Goal: Task Accomplishment & Management: Use online tool/utility

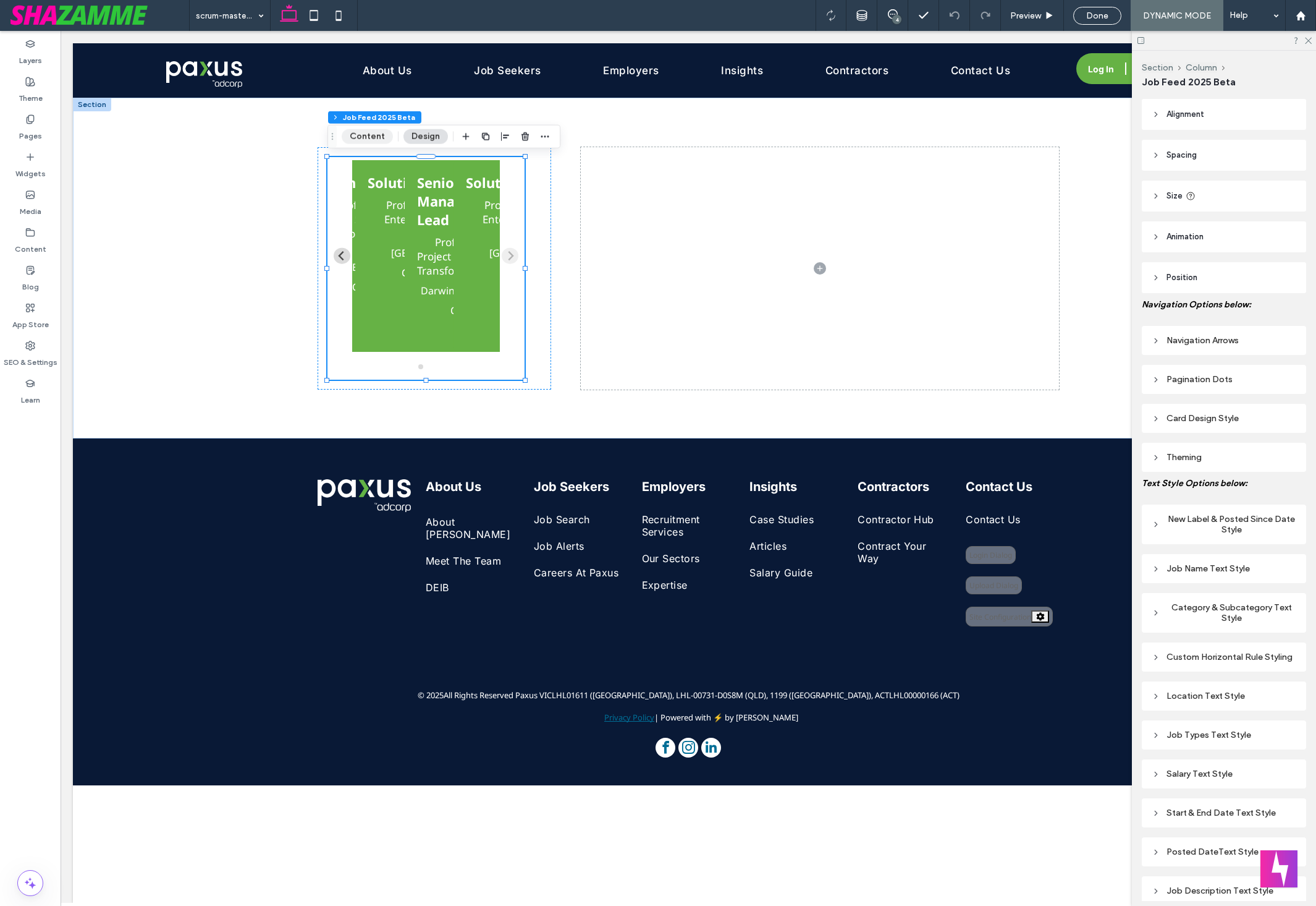
click at [362, 138] on button "Content" at bounding box center [368, 136] width 51 height 15
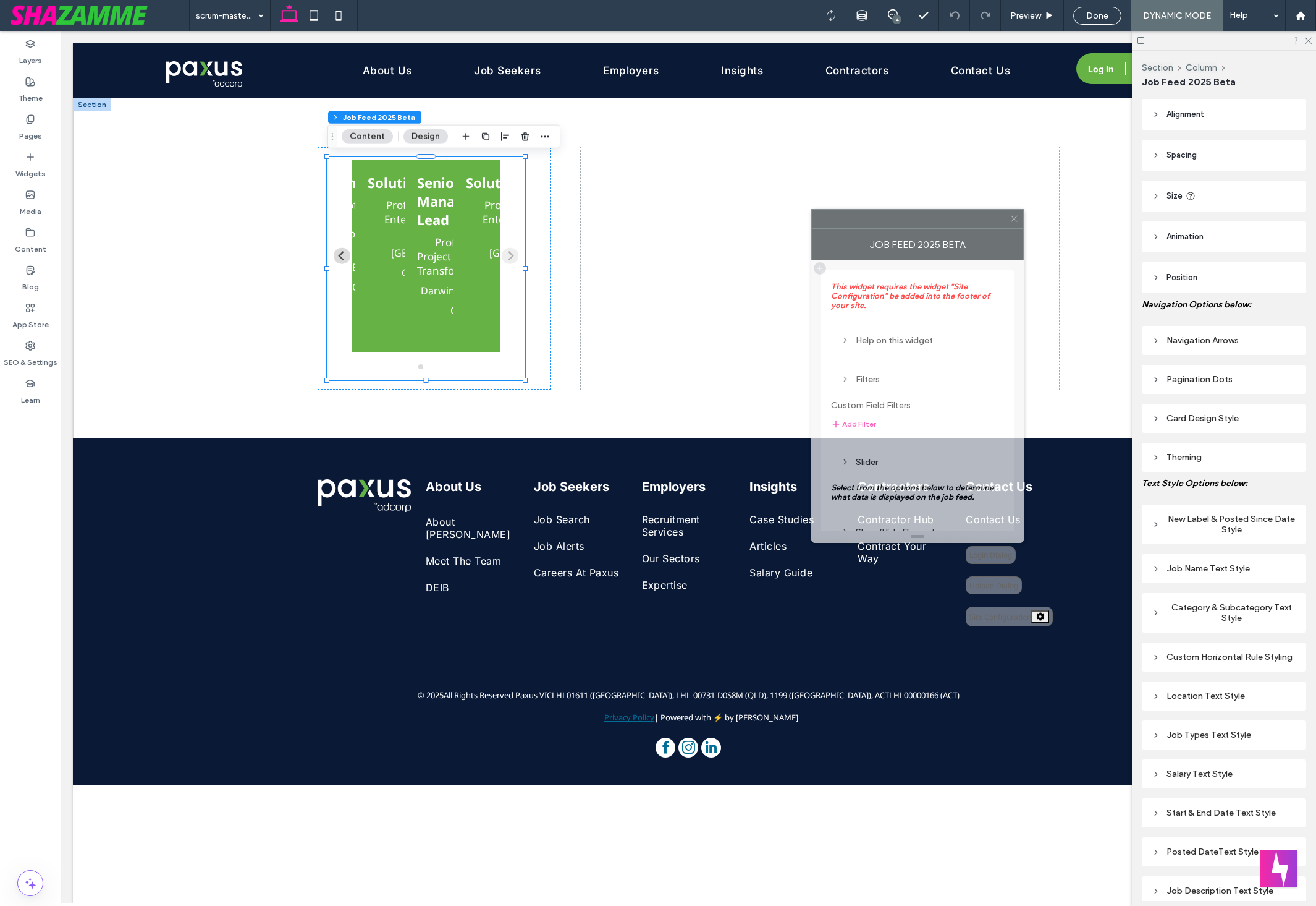
drag, startPoint x: 1203, startPoint y: 298, endPoint x: 921, endPoint y: 220, distance: 292.6
click at [921, 219] on div at bounding box center [908, 219] width 193 height 19
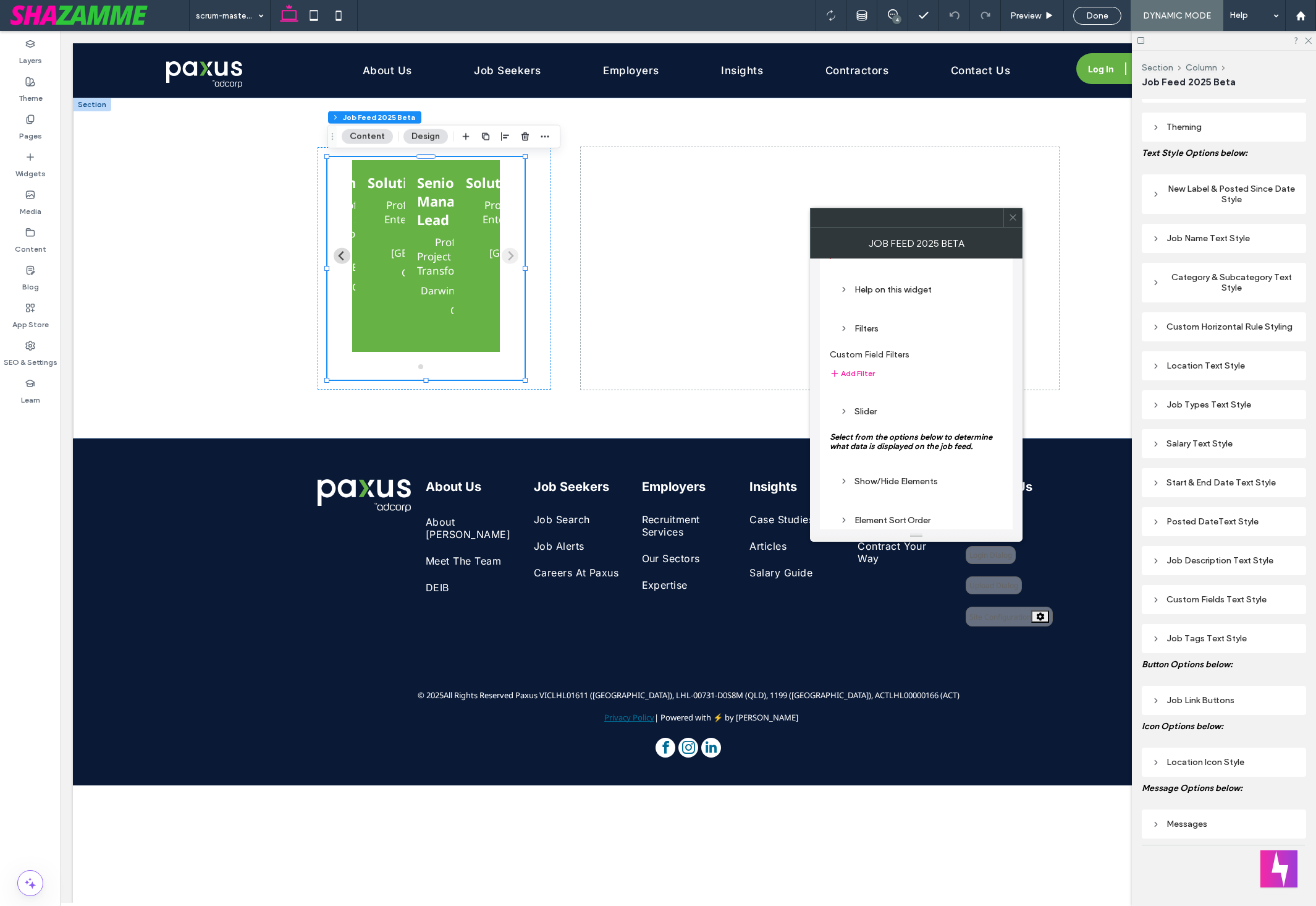
scroll to position [52, 0]
click at [876, 405] on div "Slider" at bounding box center [916, 409] width 153 height 10
type input "*"
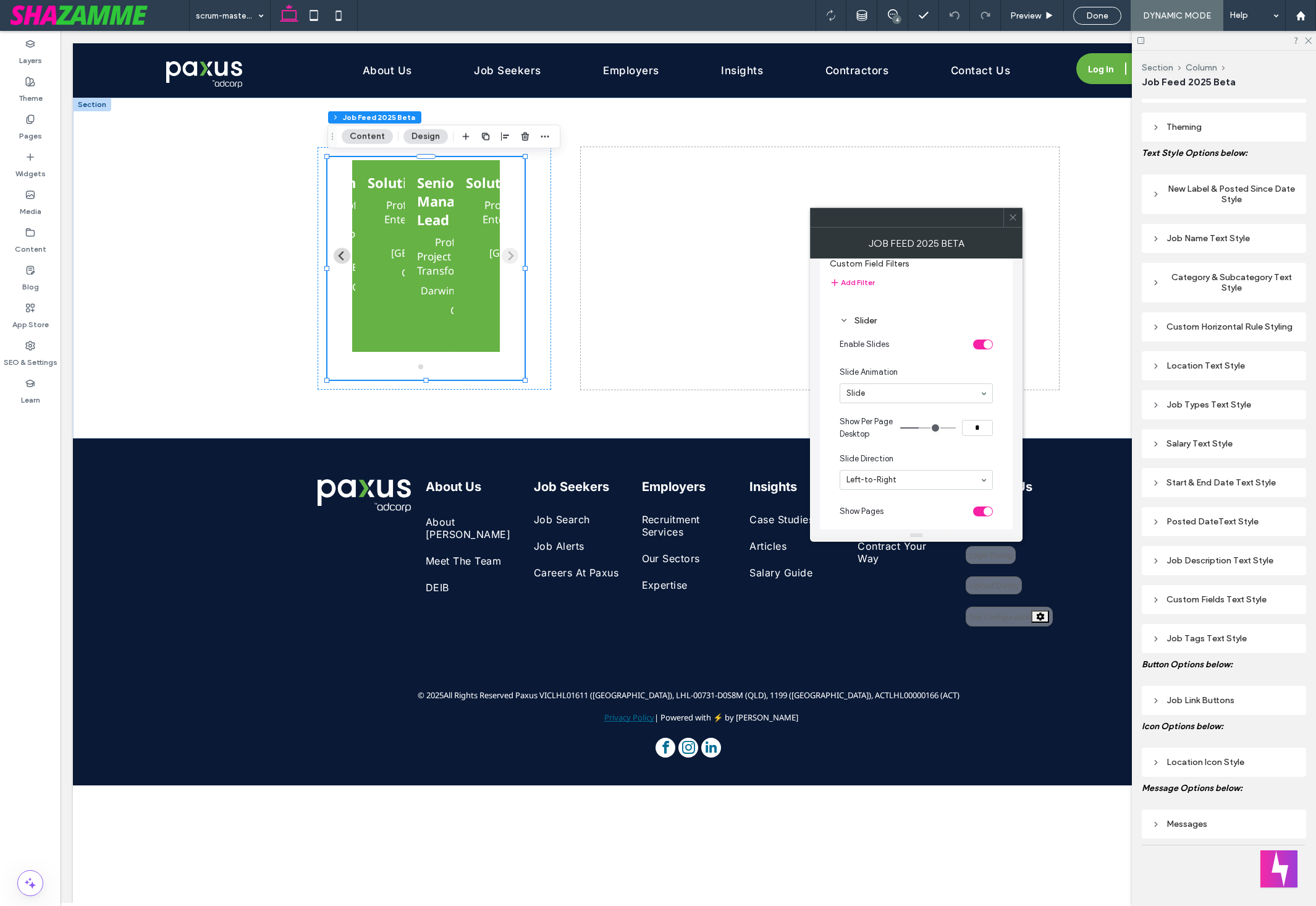
click at [917, 429] on input "range" at bounding box center [928, 427] width 56 height 1
type input "*"
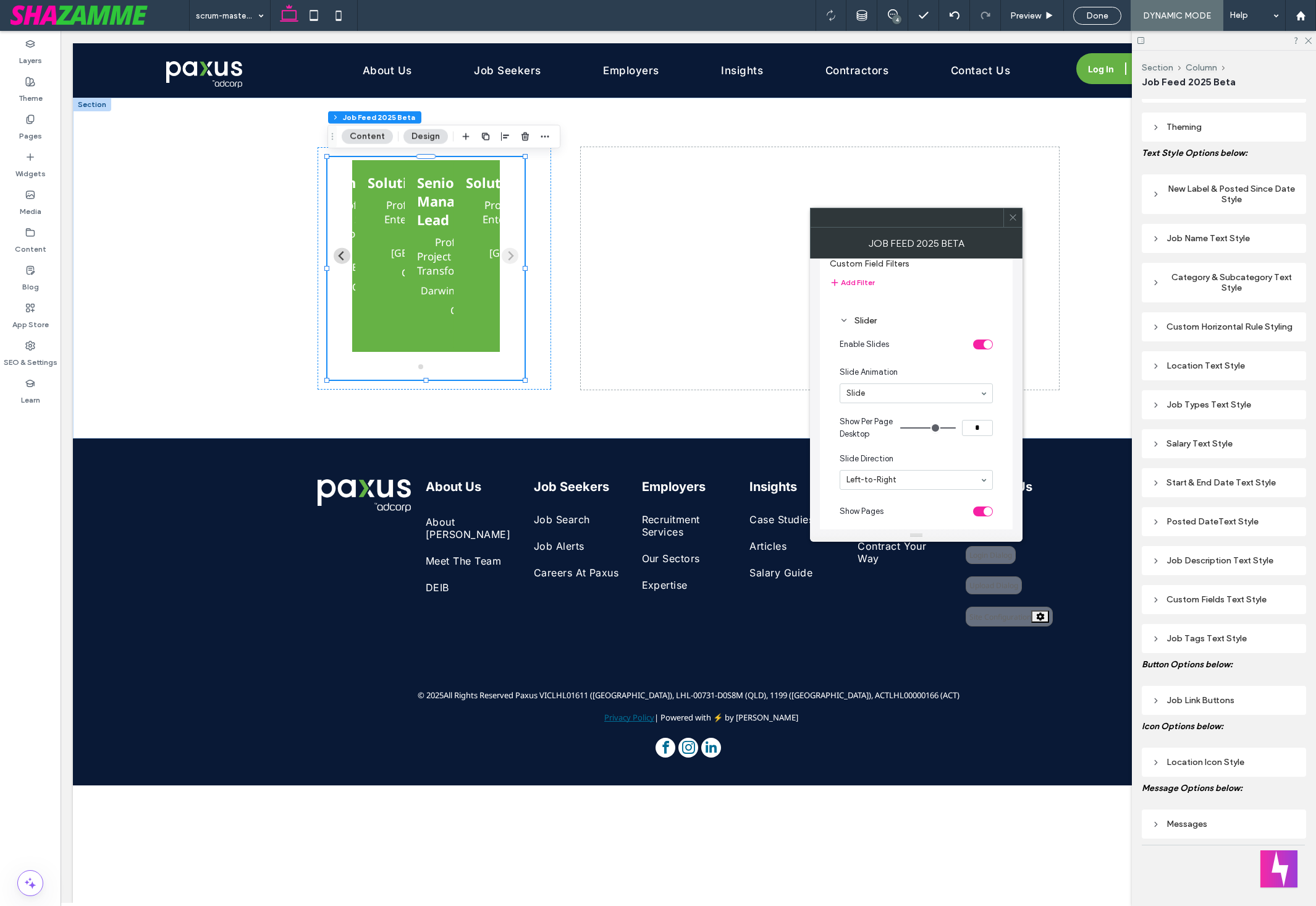
drag, startPoint x: 921, startPoint y: 425, endPoint x: 967, endPoint y: 433, distance: 46.7
click at [956, 429] on input "range" at bounding box center [928, 427] width 56 height 1
type input "*"
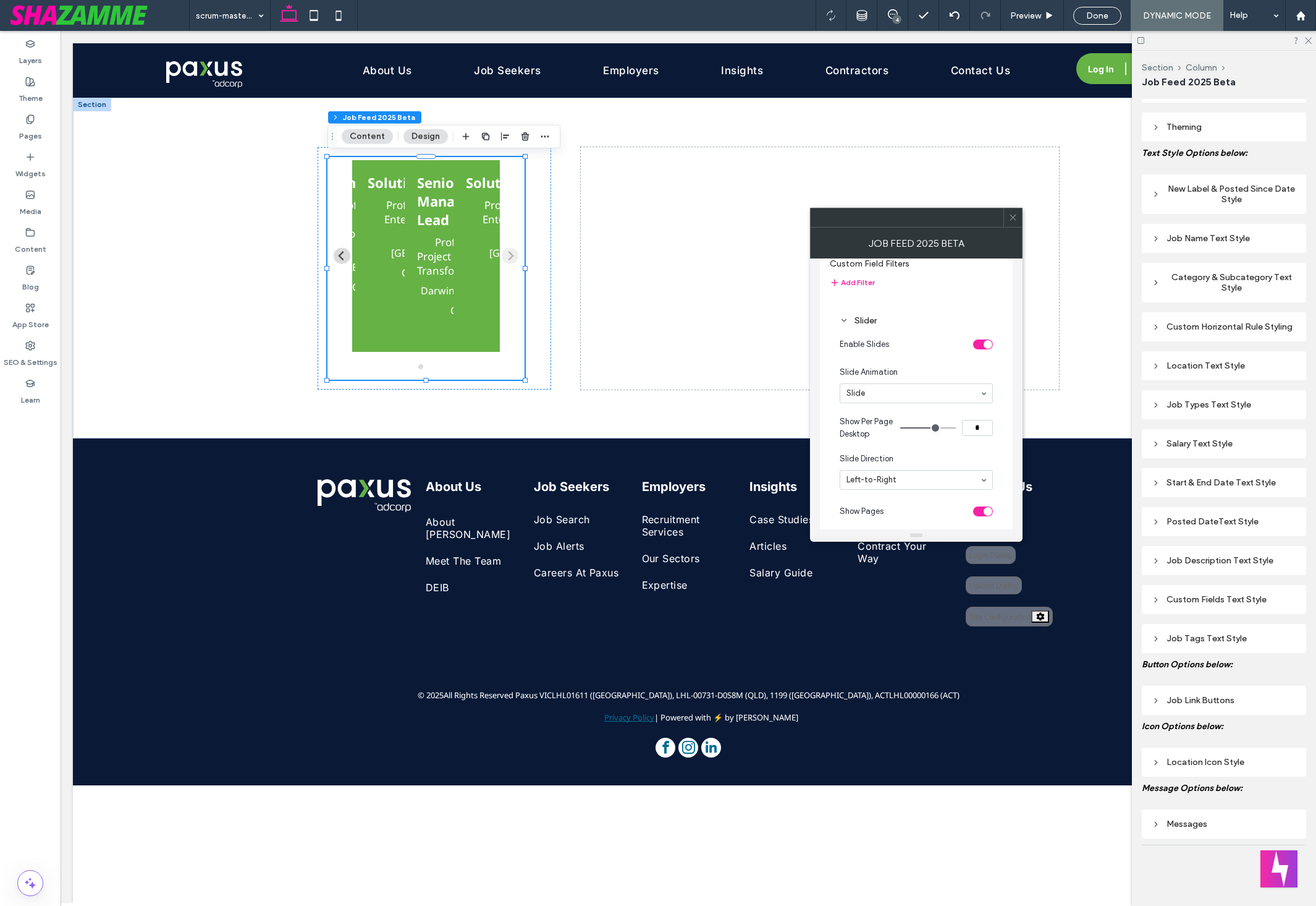
type input "*"
drag, startPoint x: 950, startPoint y: 428, endPoint x: 858, endPoint y: 423, distance: 92.1
type input "*"
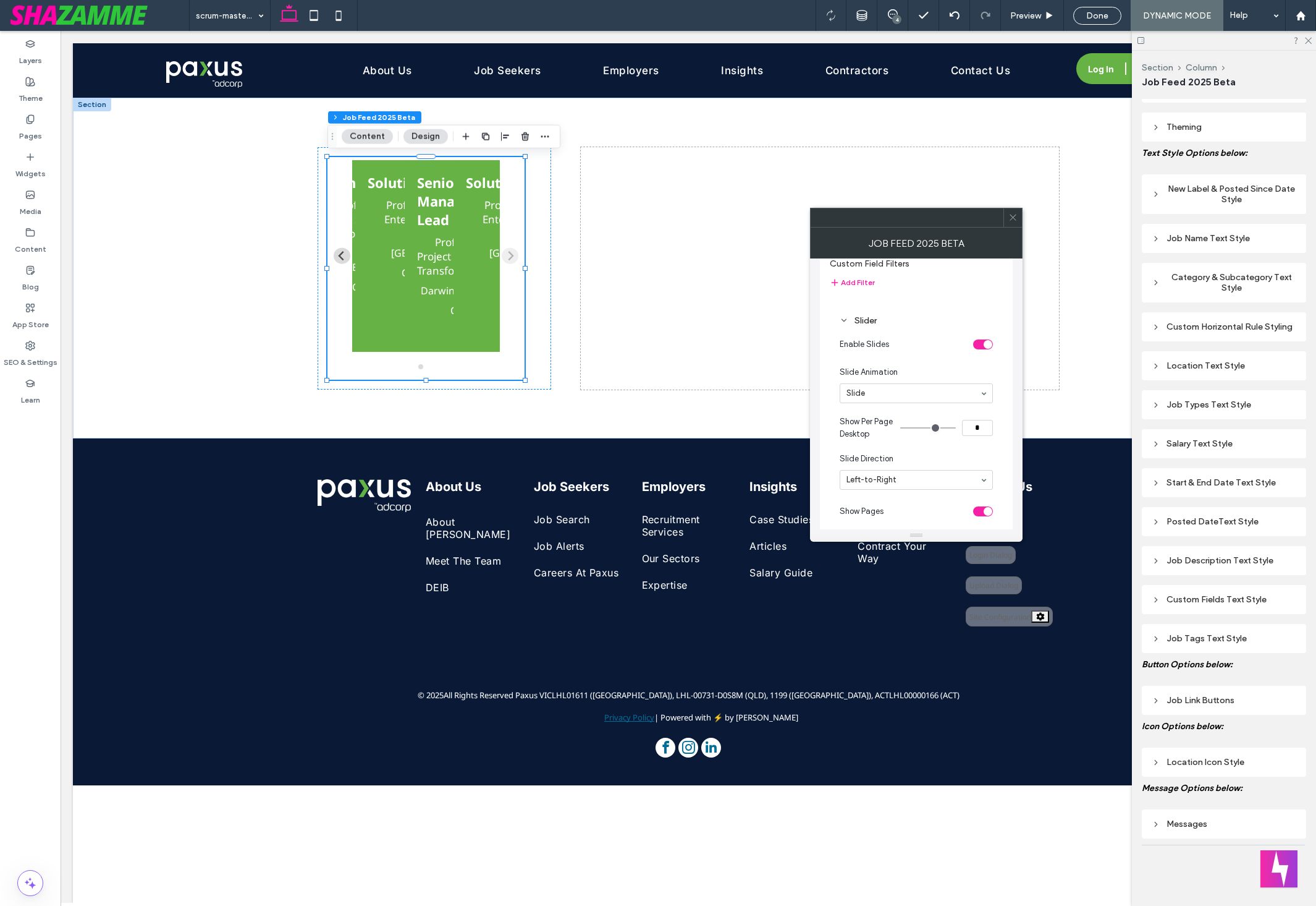
click at [900, 427] on input "range" at bounding box center [928, 427] width 56 height 1
click at [978, 332] on div "toggle" at bounding box center [983, 333] width 20 height 10
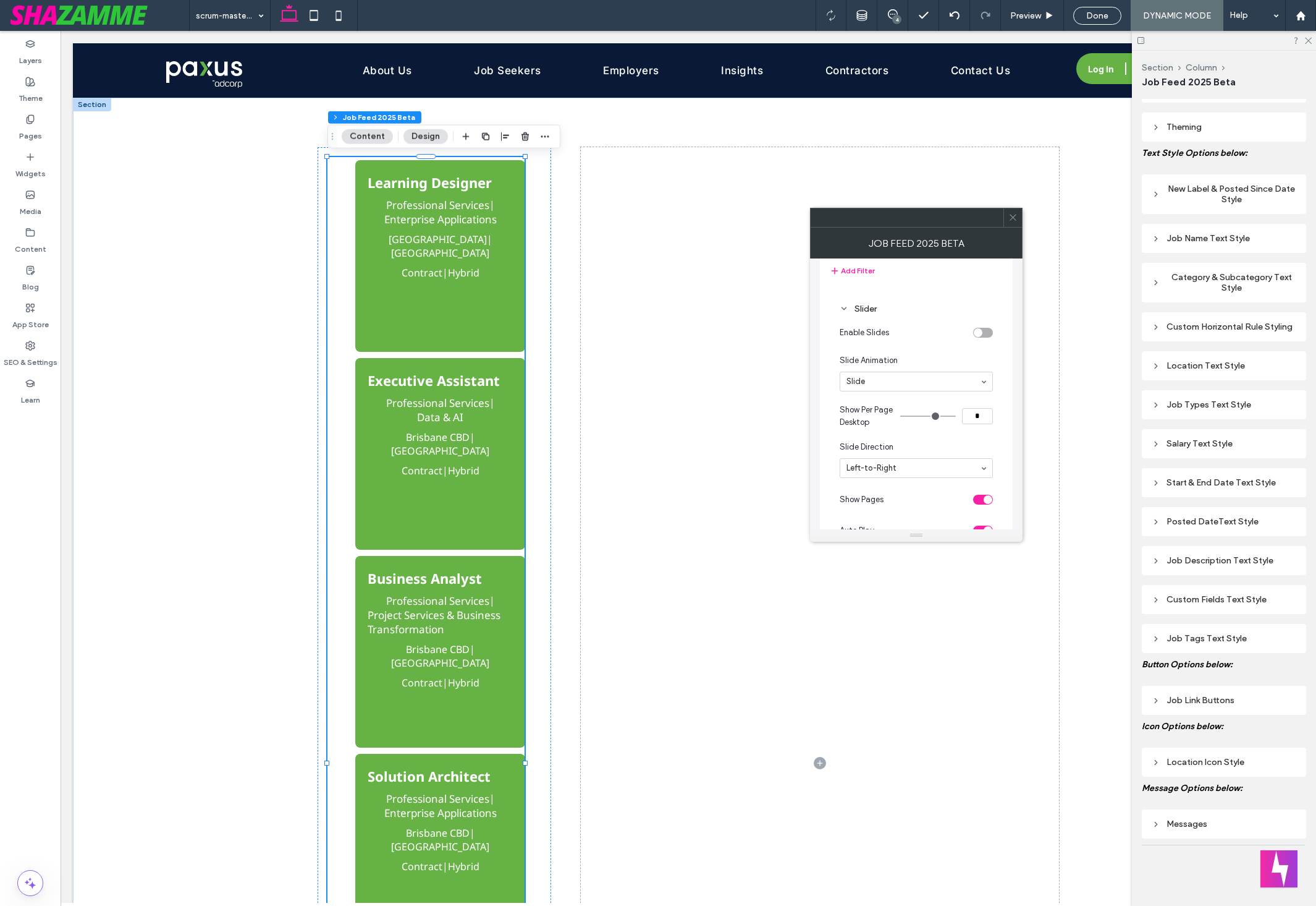
click at [958, 328] on div "Enable Slides" at bounding box center [904, 332] width 129 height 13
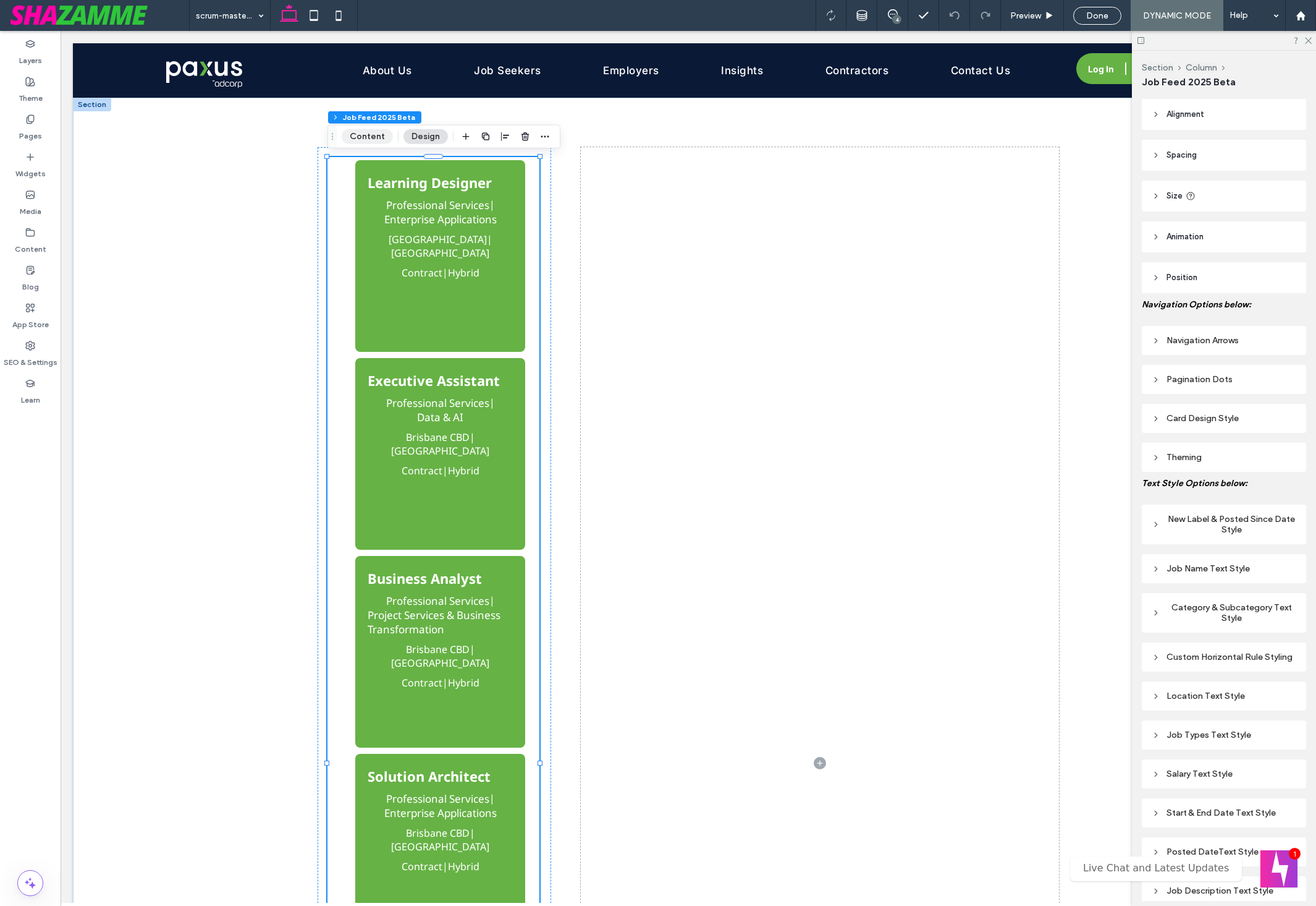
click at [361, 129] on button "Content" at bounding box center [368, 136] width 51 height 15
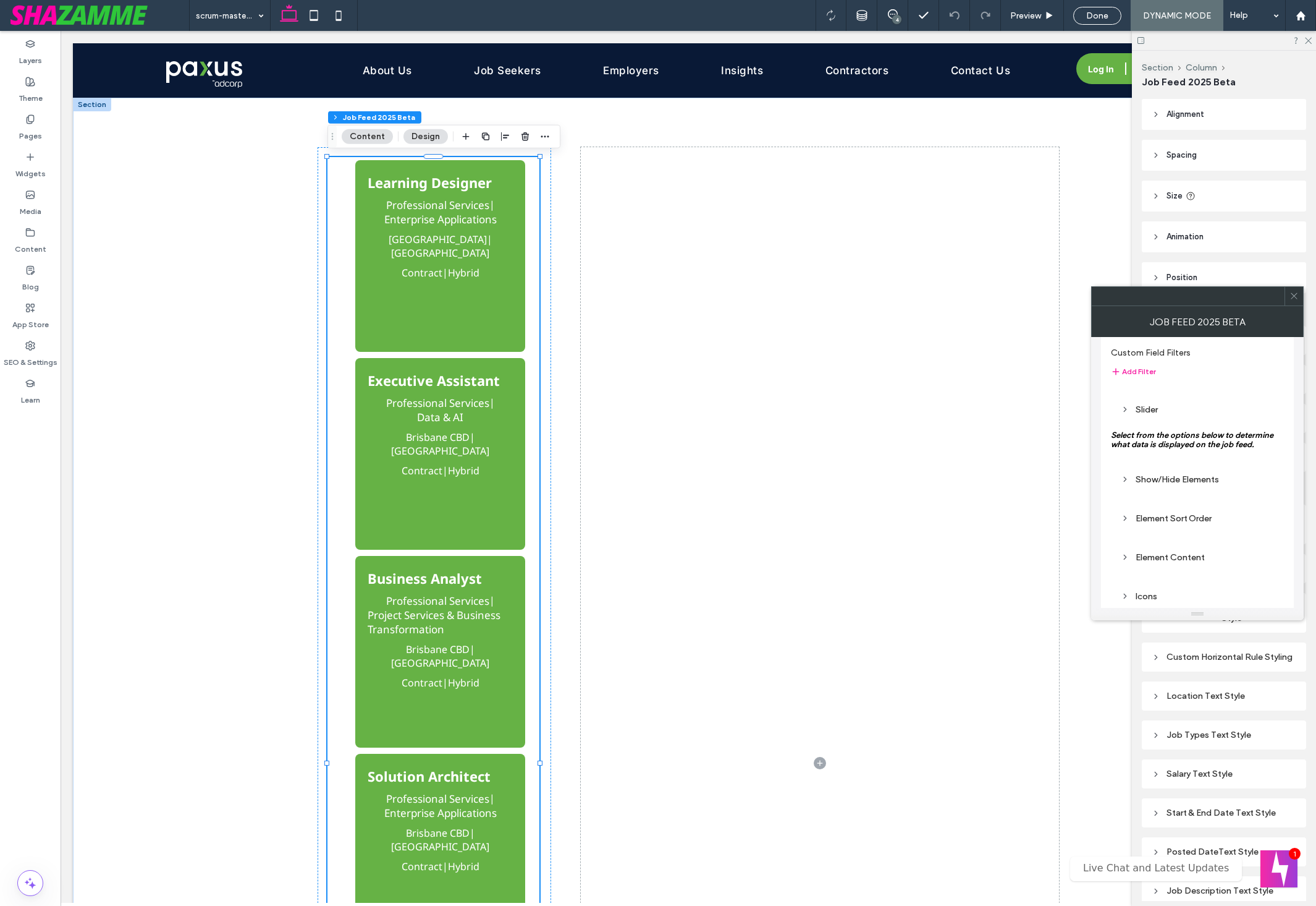
scroll to position [130, 0]
click at [1146, 410] on div "Slider" at bounding box center [1197, 409] width 153 height 10
type input "*"
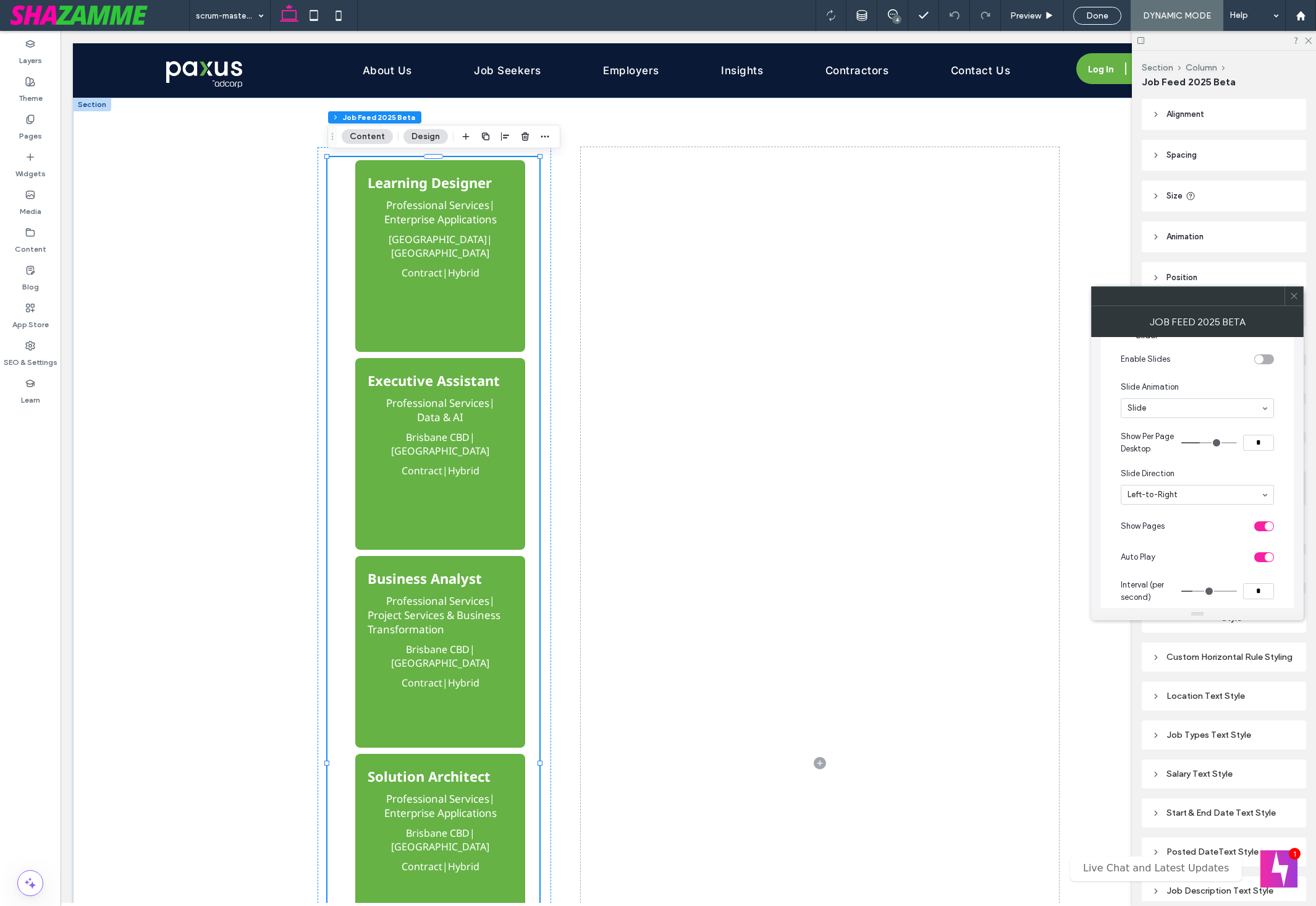
drag, startPoint x: 1187, startPoint y: 444, endPoint x: 1196, endPoint y: 445, distance: 9.1
click at [1196, 443] on input "range" at bounding box center [1209, 442] width 56 height 1
type input "*"
drag, startPoint x: 1199, startPoint y: 442, endPoint x: 1179, endPoint y: 442, distance: 20.0
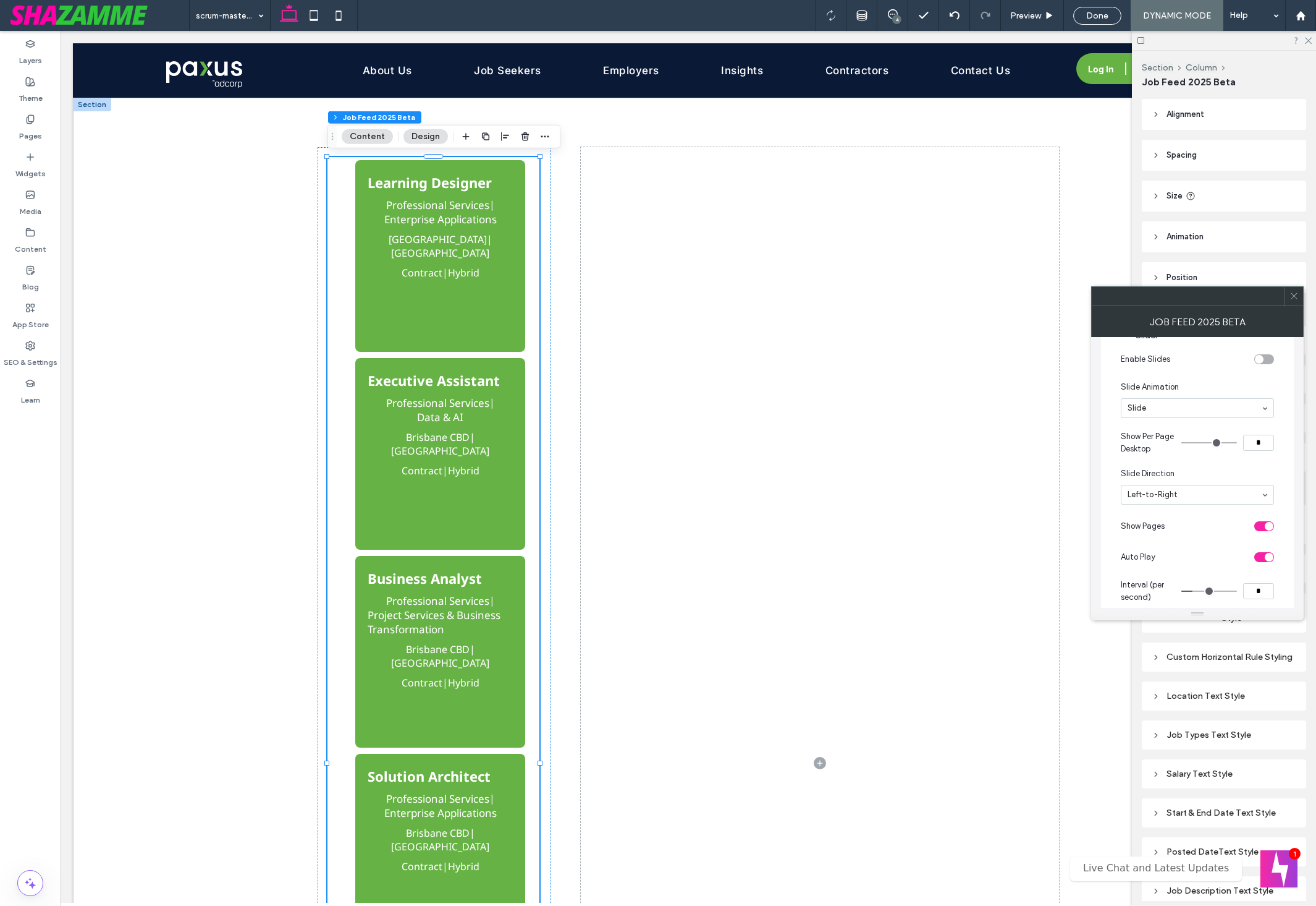
type input "*"
click at [1181, 442] on input "range" at bounding box center [1209, 442] width 56 height 1
click at [1191, 509] on div "Show/Hide Elements" at bounding box center [1198, 519] width 173 height 29
click at [1174, 515] on div "Show/Hide Elements" at bounding box center [1197, 519] width 153 height 10
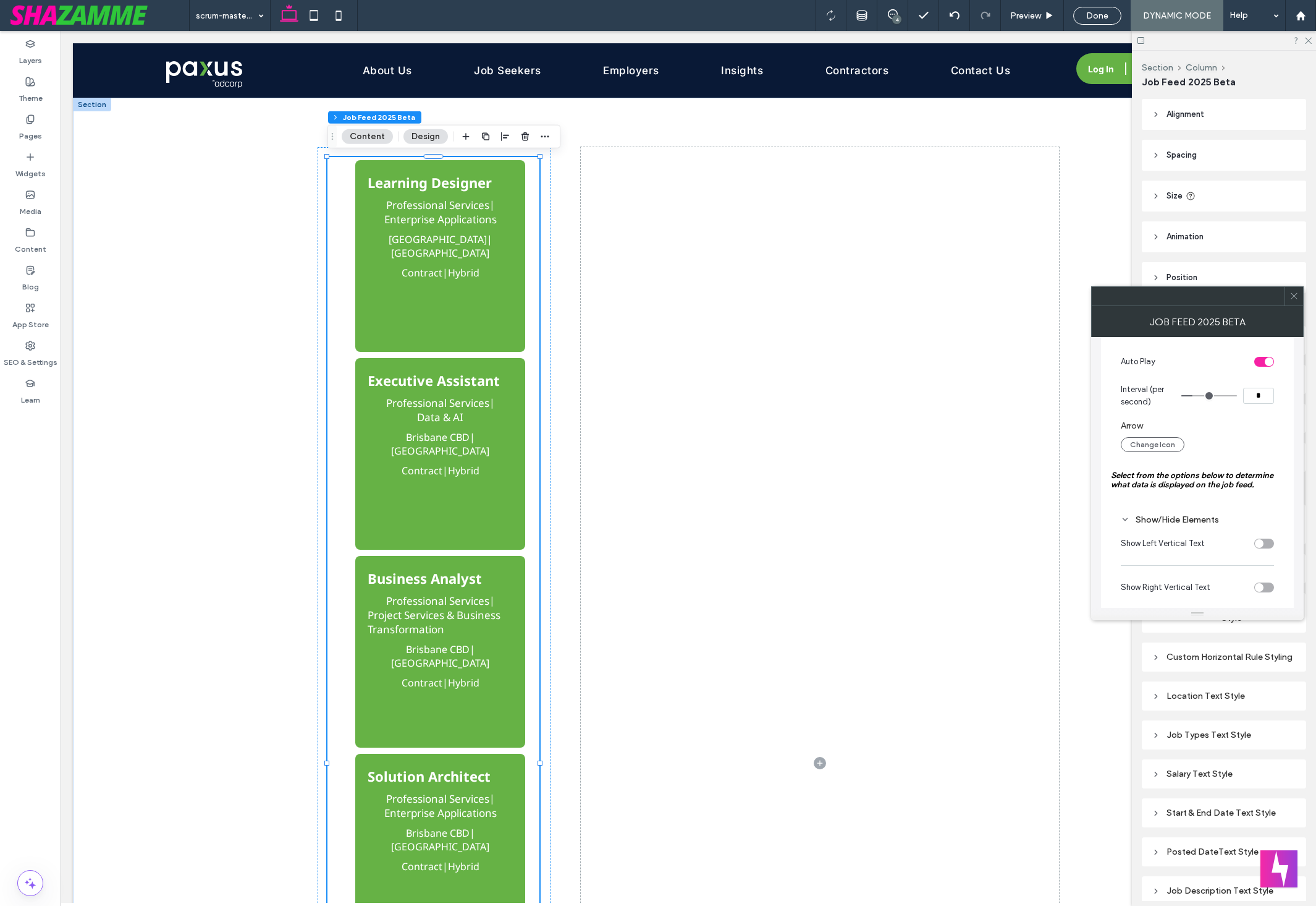
click at [1173, 516] on div "Show/Hide Elements" at bounding box center [1197, 519] width 153 height 10
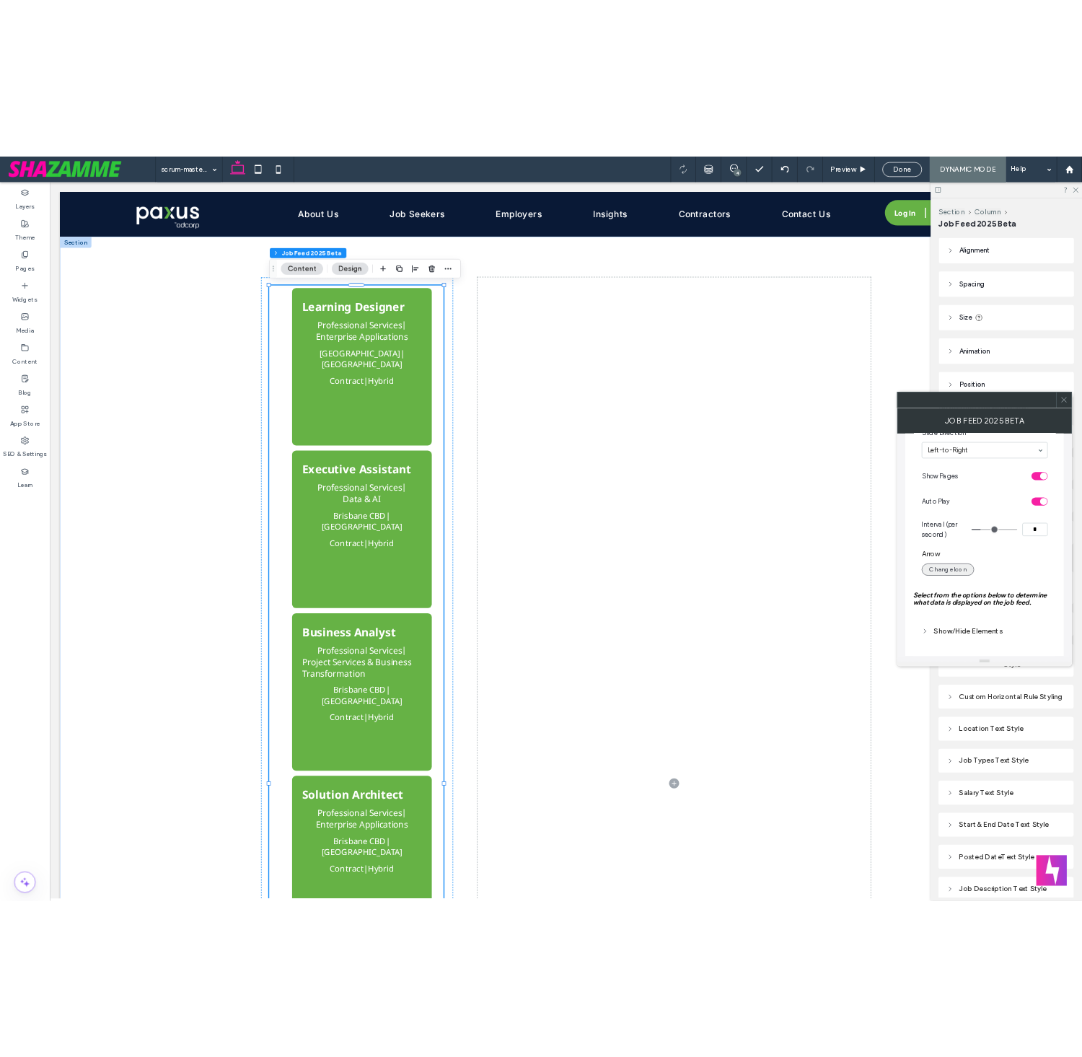
scroll to position [0, 0]
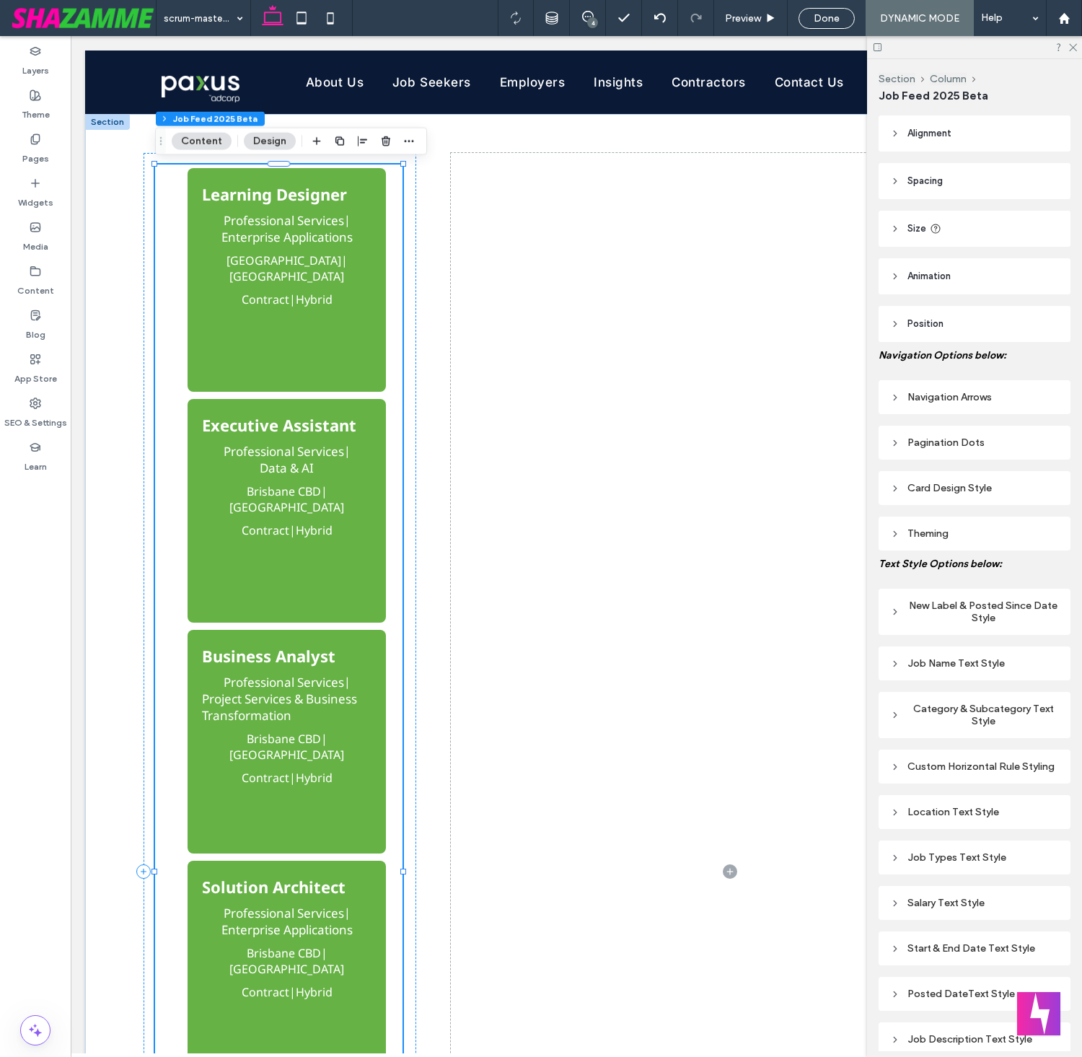
click at [352, 242] on div "Enterprise Applications" at bounding box center [286, 237] width 131 height 17
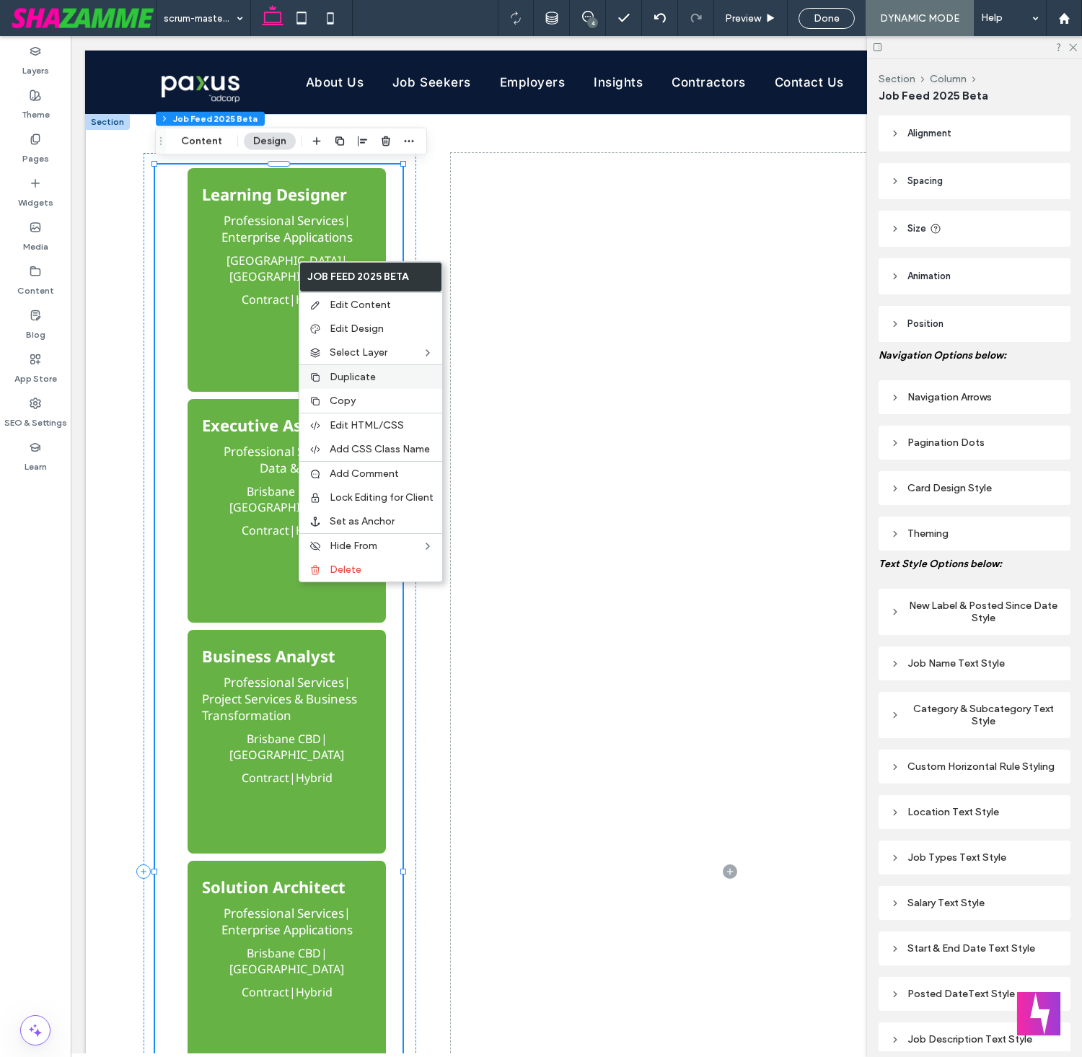
click at [332, 377] on span "Duplicate" at bounding box center [353, 377] width 46 height 12
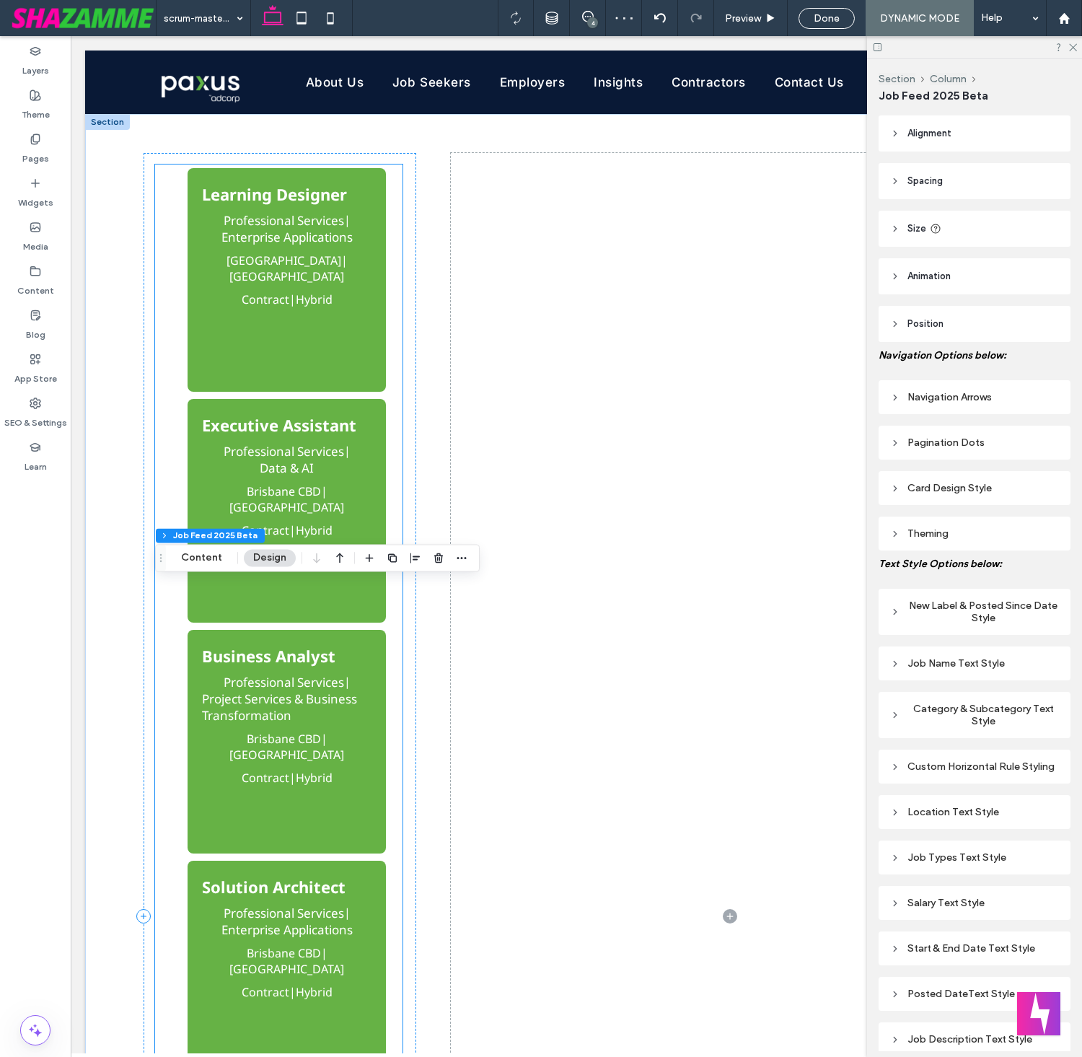
scroll to position [1014, 0]
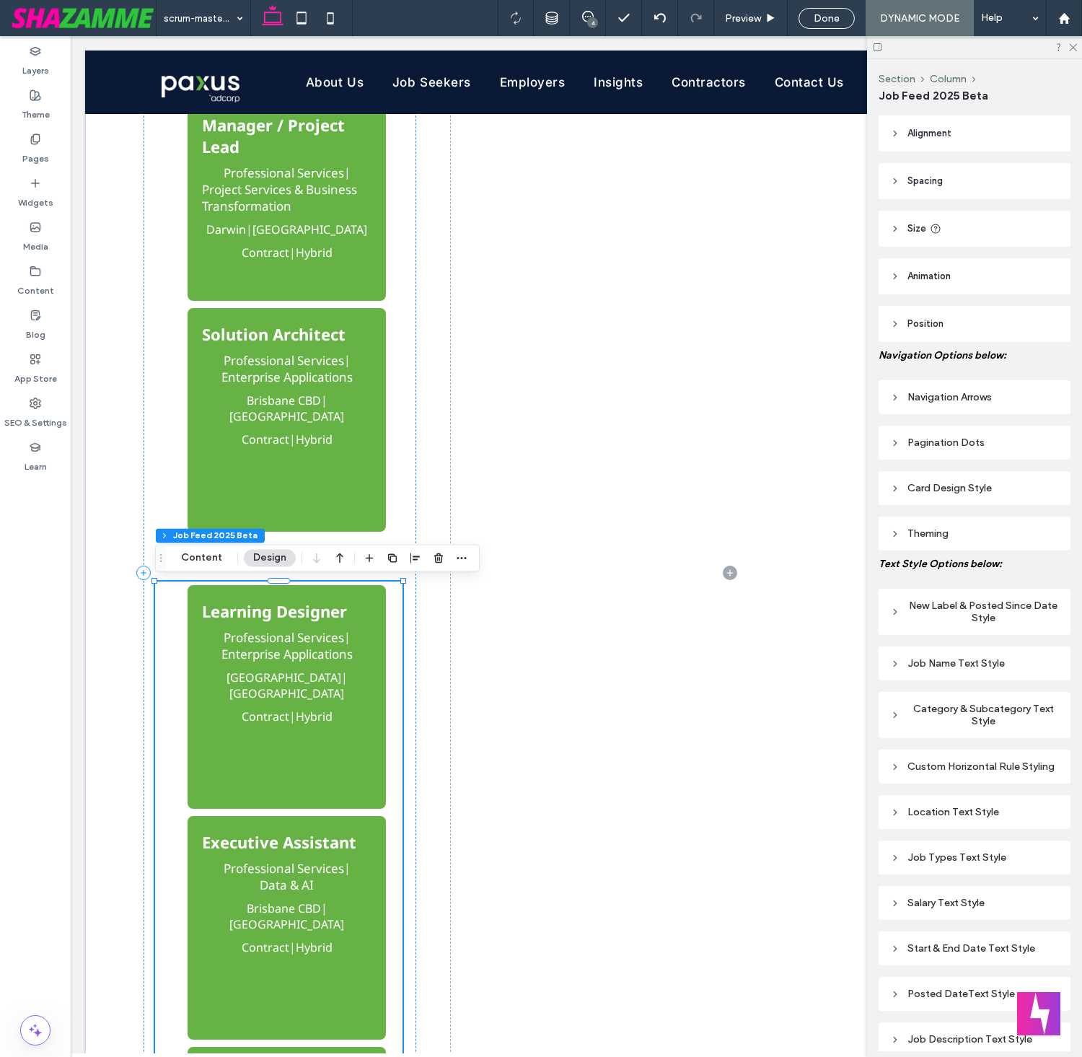
drag, startPoint x: 371, startPoint y: 606, endPoint x: 315, endPoint y: 663, distance: 79.6
click at [326, 661] on div "Learning Designer Professional Services | Enterprise Applications" at bounding box center [287, 665] width 170 height 131
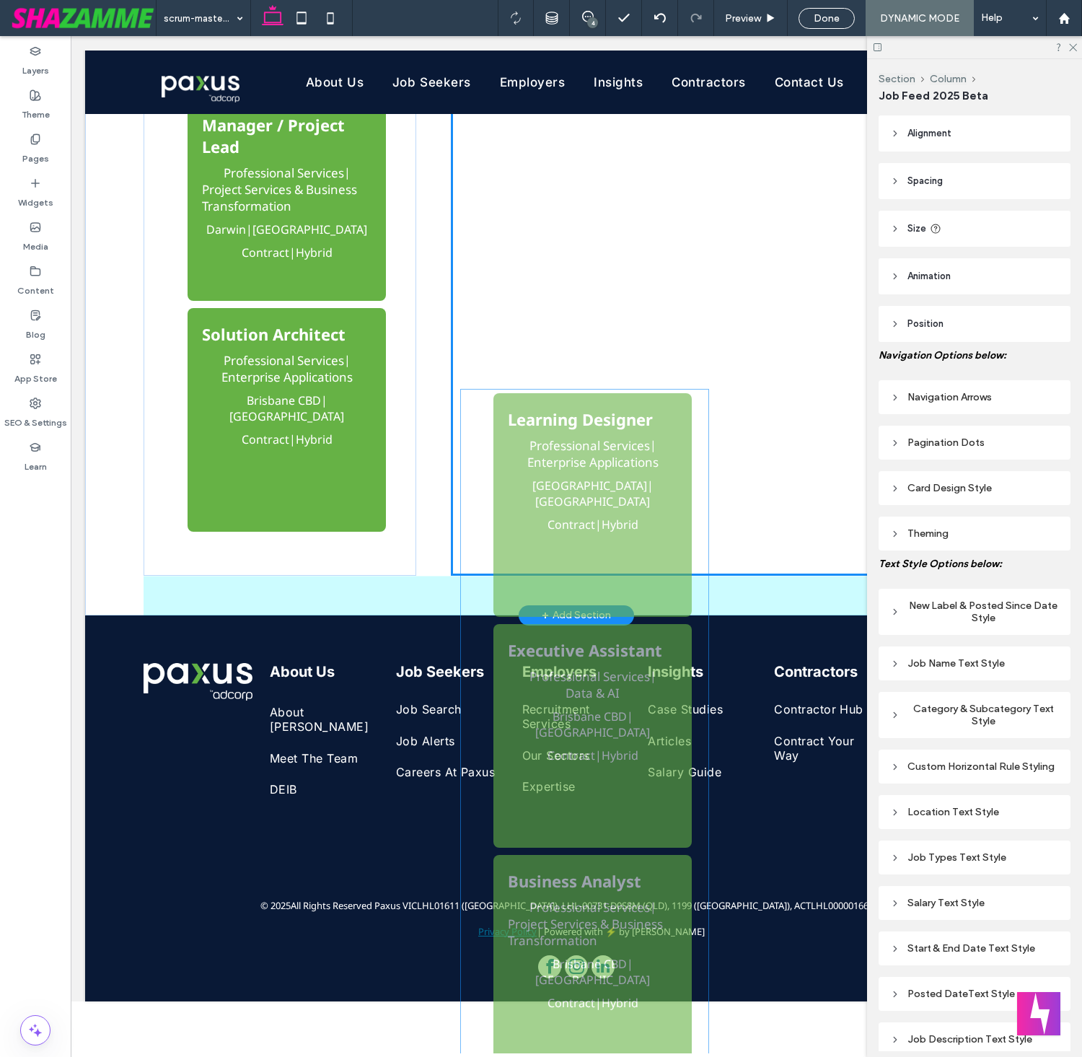
drag, startPoint x: 315, startPoint y: 663, endPoint x: 635, endPoint y: 360, distance: 440.3
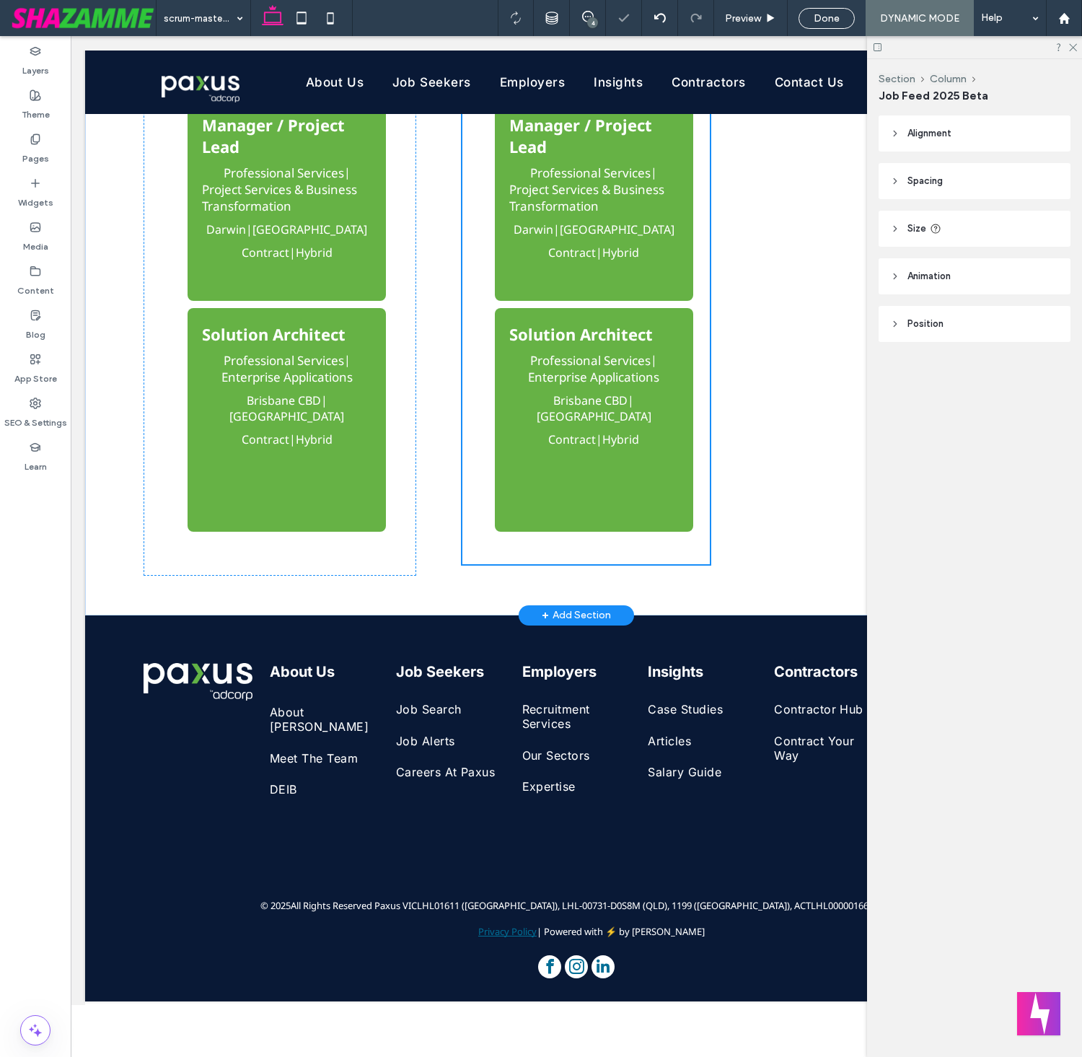
type input "**"
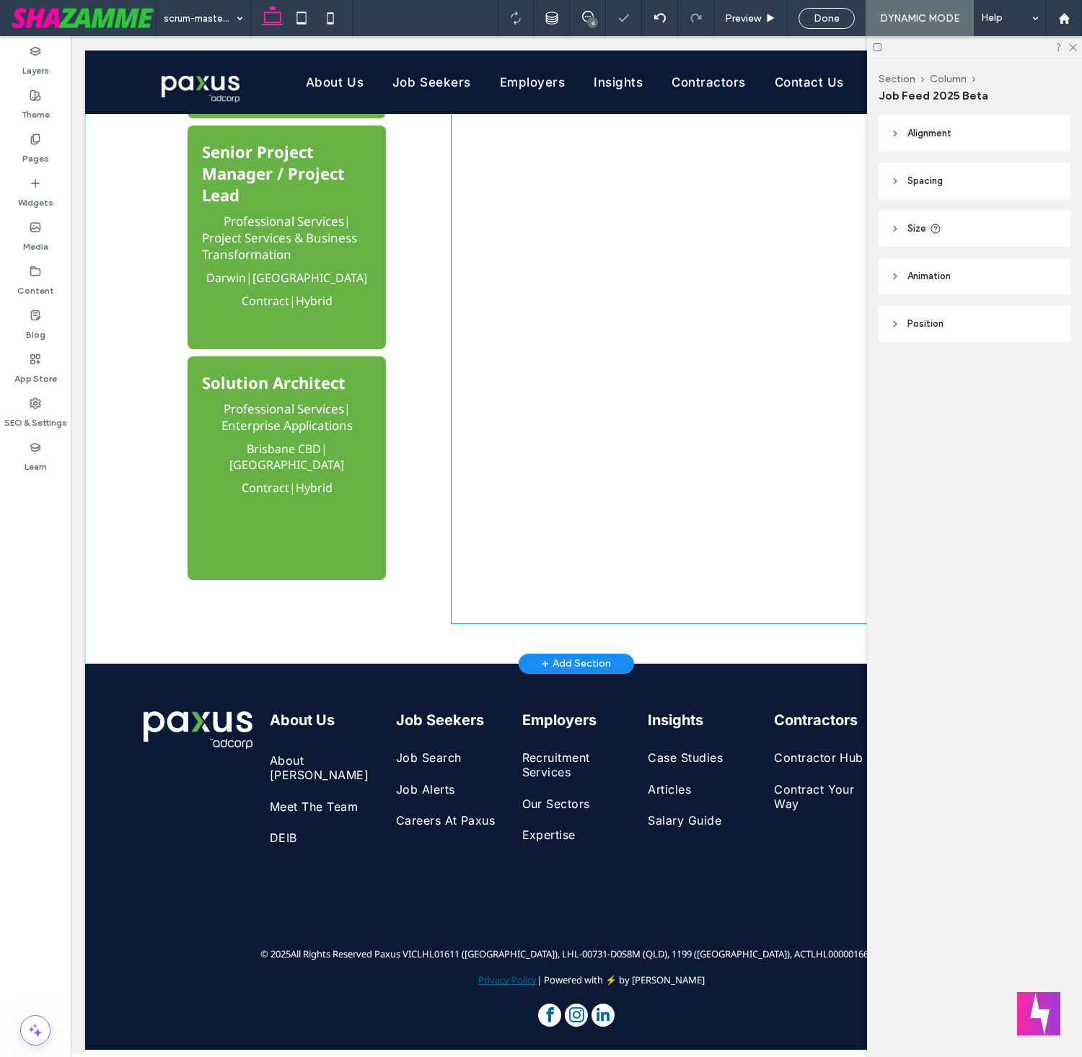
scroll to position [968, 0]
type input "****"
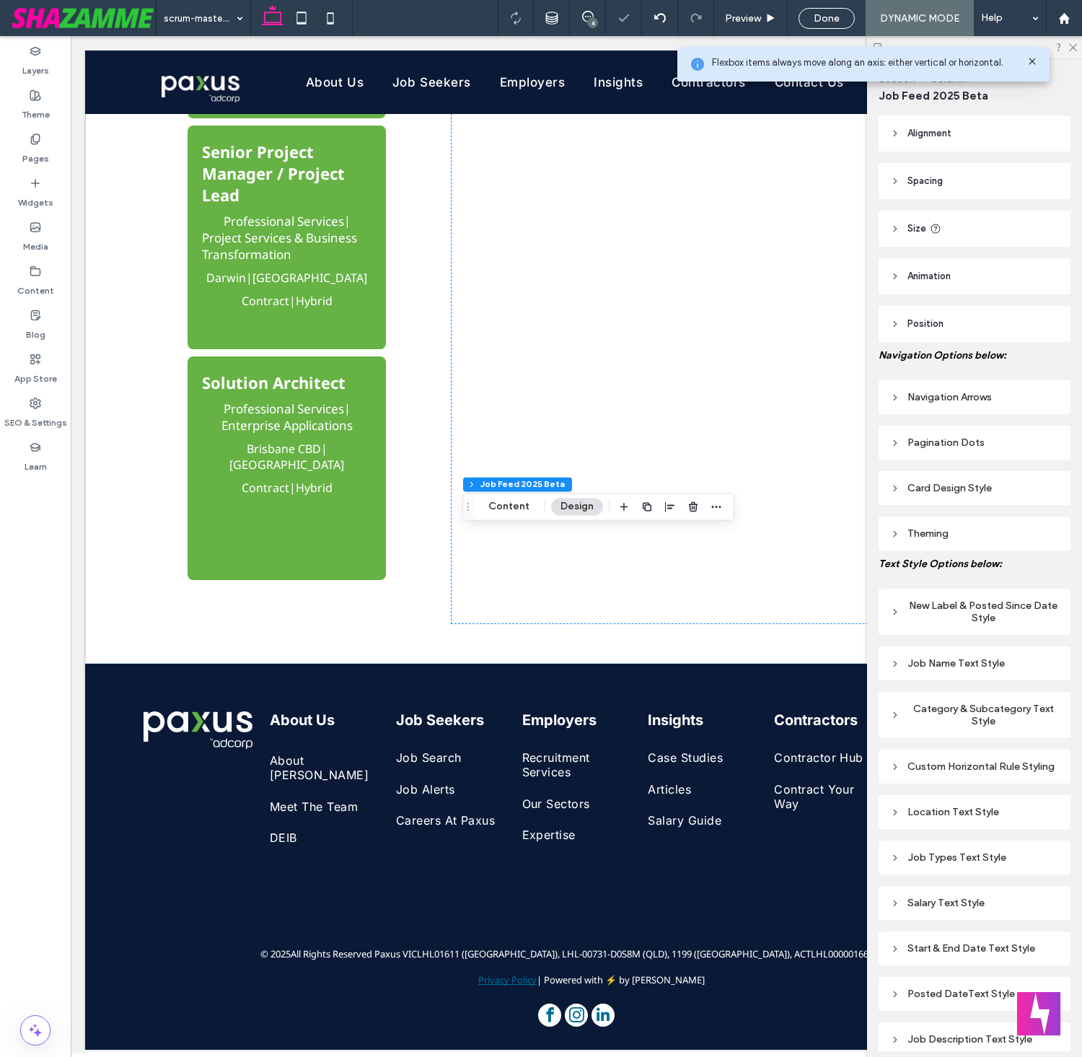
scroll to position [327, 0]
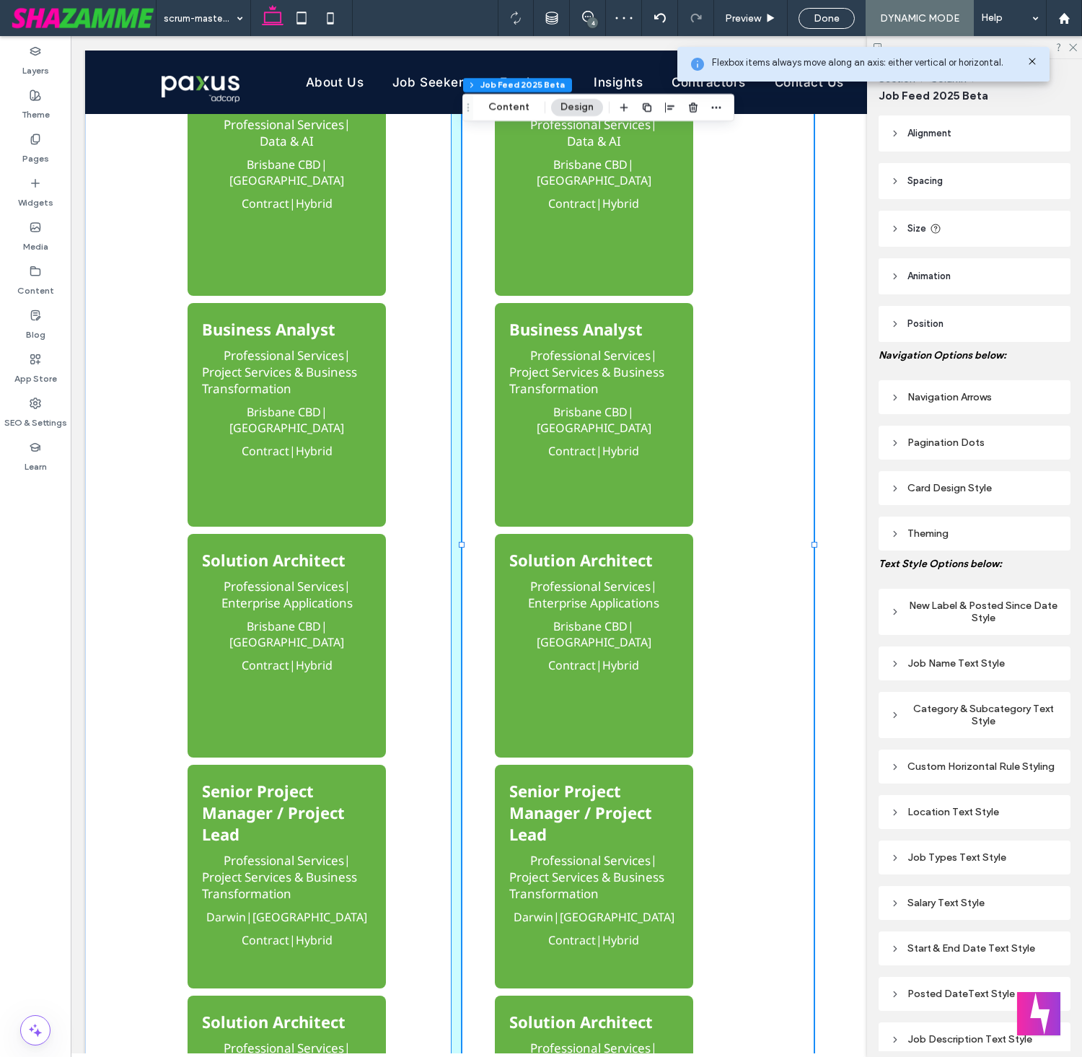
drag, startPoint x: 709, startPoint y: 545, endPoint x: 830, endPoint y: 547, distance: 120.5
click at [817, 547] on div at bounding box center [814, 545] width 6 height 6
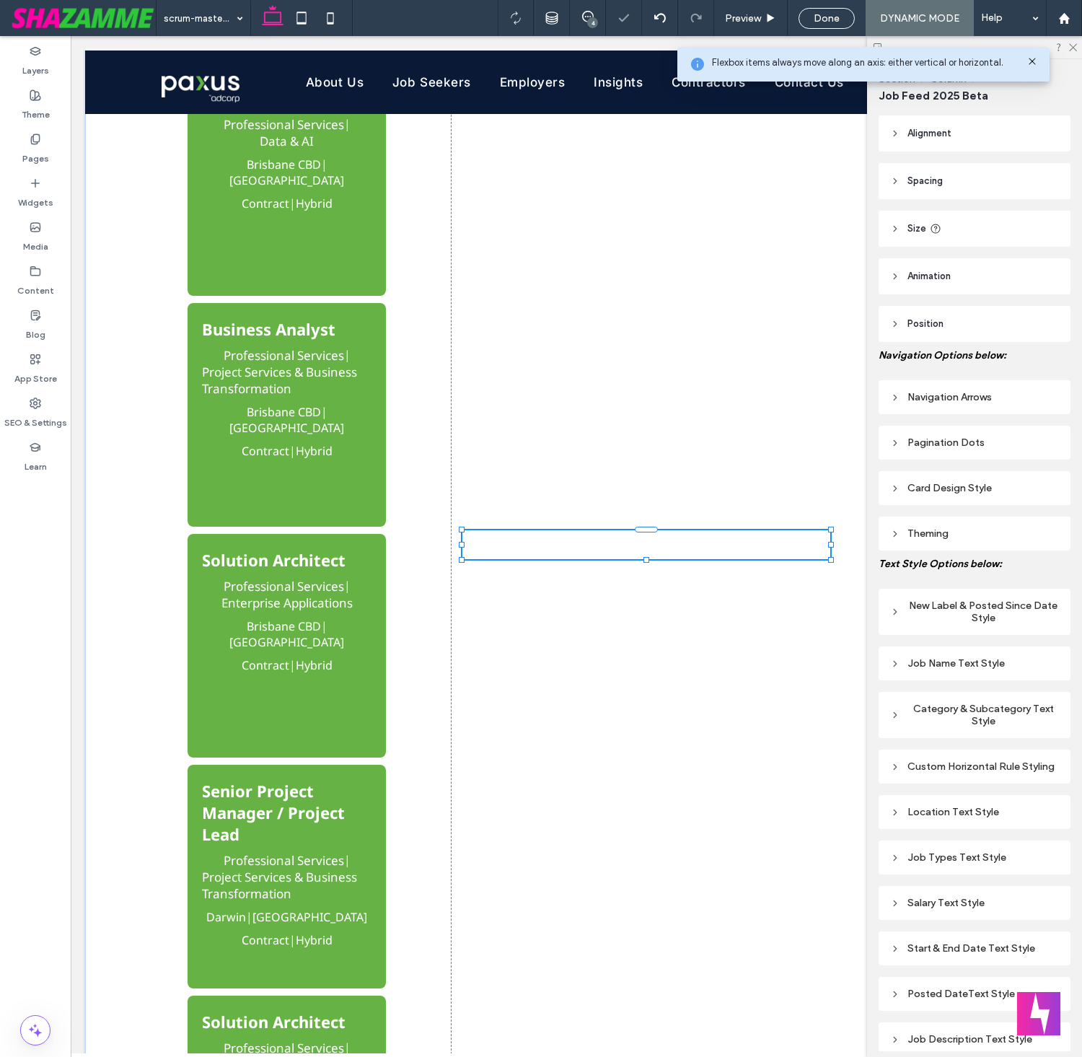
type input "**"
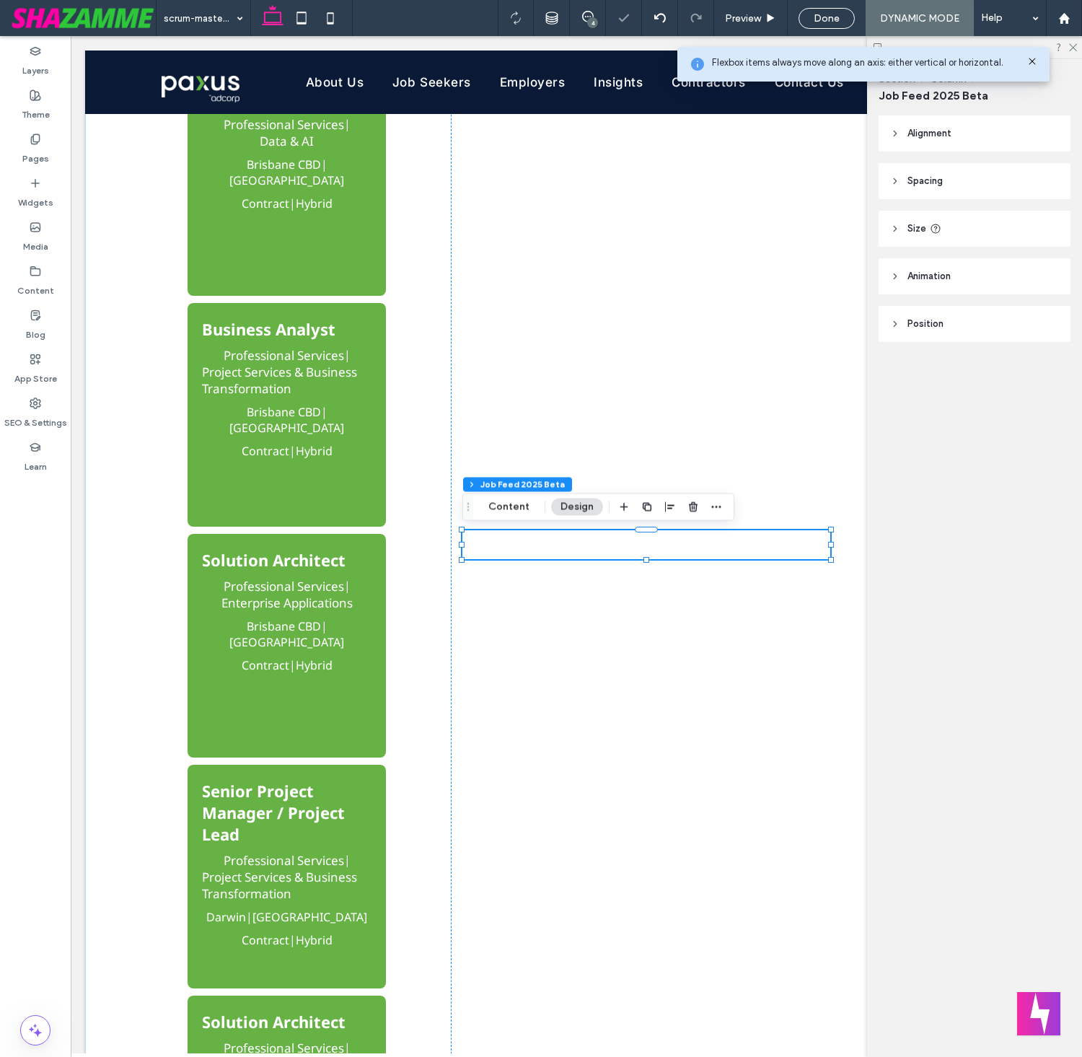
type input "****"
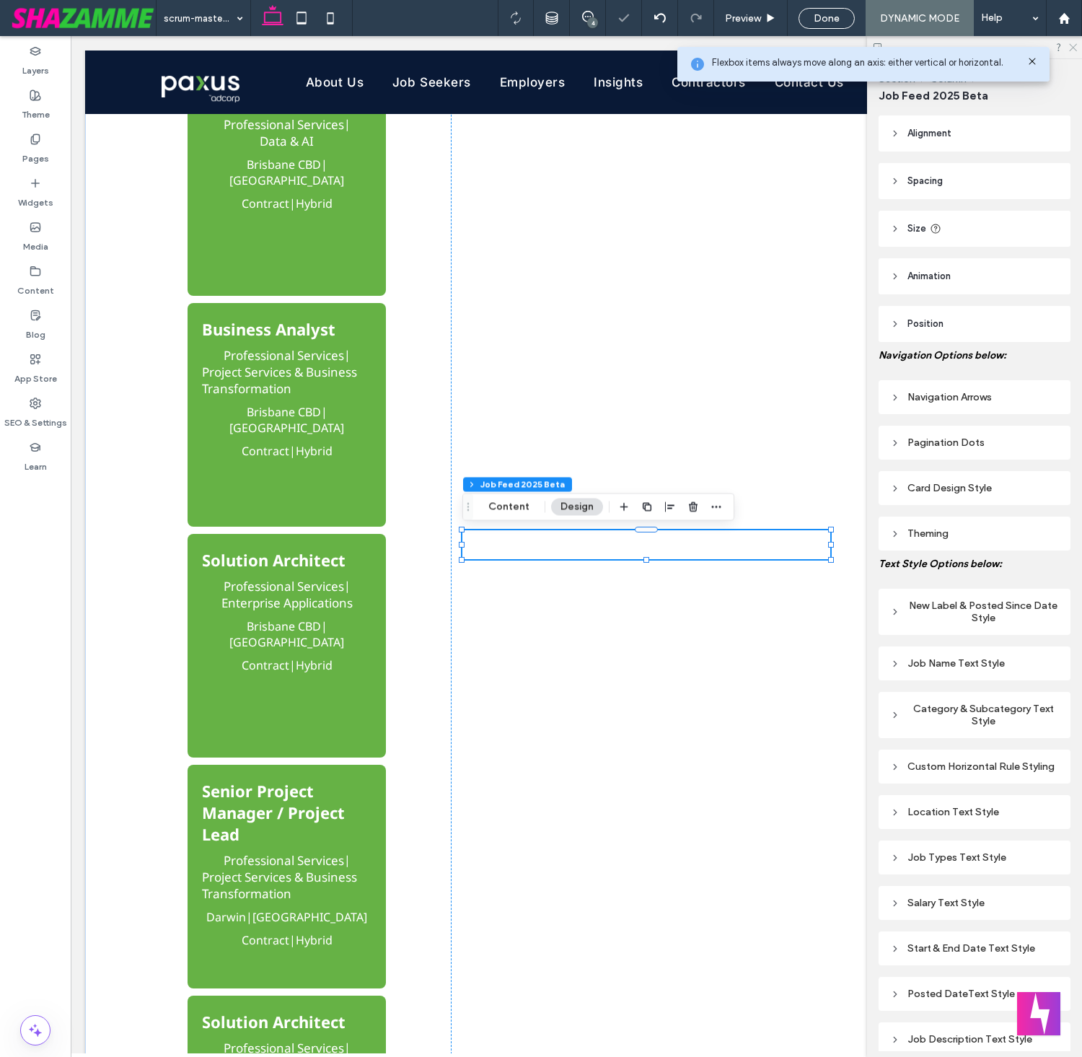
click at [1074, 47] on icon at bounding box center [1072, 46] width 9 height 9
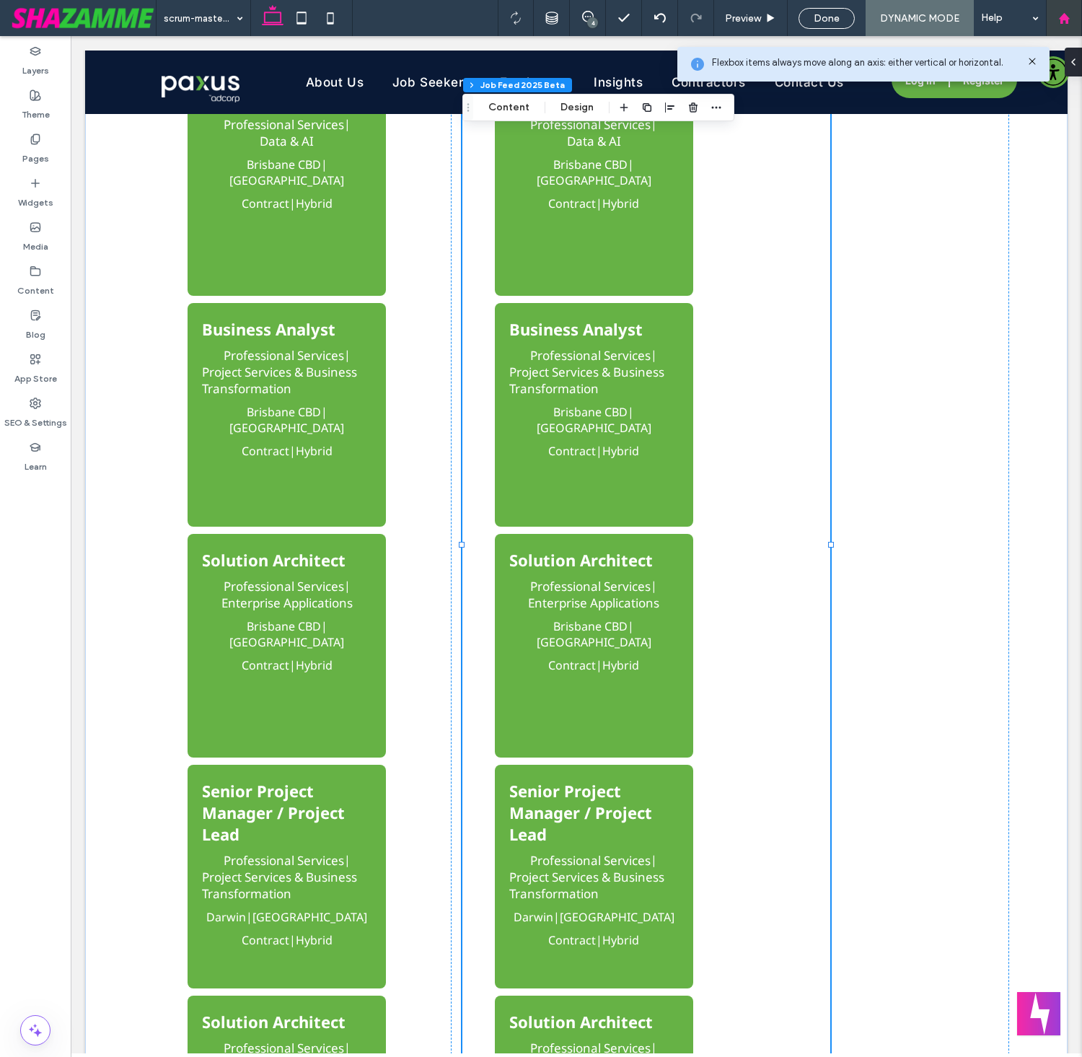
click at [1082, 9] on div at bounding box center [1064, 18] width 36 height 36
